Goal: Task Accomplishment & Management: Use online tool/utility

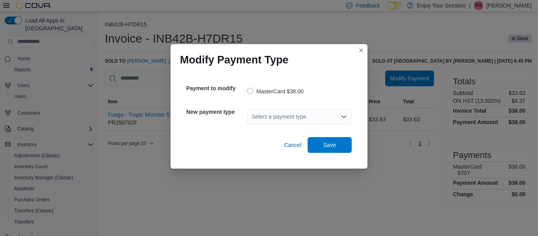
click at [333, 120] on div "Select a payment type" at bounding box center [299, 117] width 105 height 16
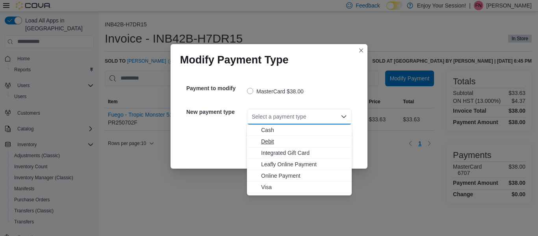
click at [272, 143] on span "Debit" at bounding box center [304, 141] width 86 height 8
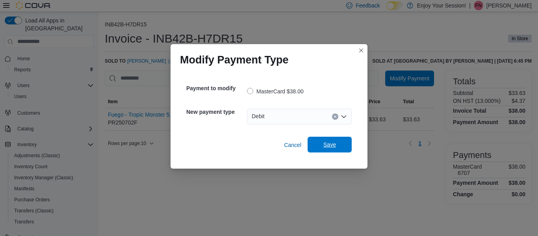
click at [343, 148] on span "Save" at bounding box center [329, 145] width 35 height 16
